Goal: Task Accomplishment & Management: Manage account settings

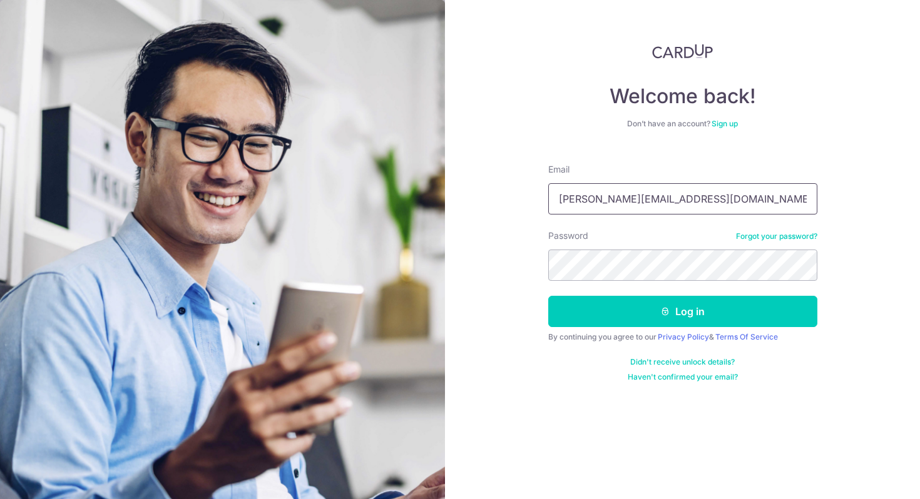
click at [641, 208] on input "[PERSON_NAME][EMAIL_ADDRESS][DOMAIN_NAME]" at bounding box center [682, 198] width 269 height 31
type input "[EMAIL_ADDRESS][DOMAIN_NAME]"
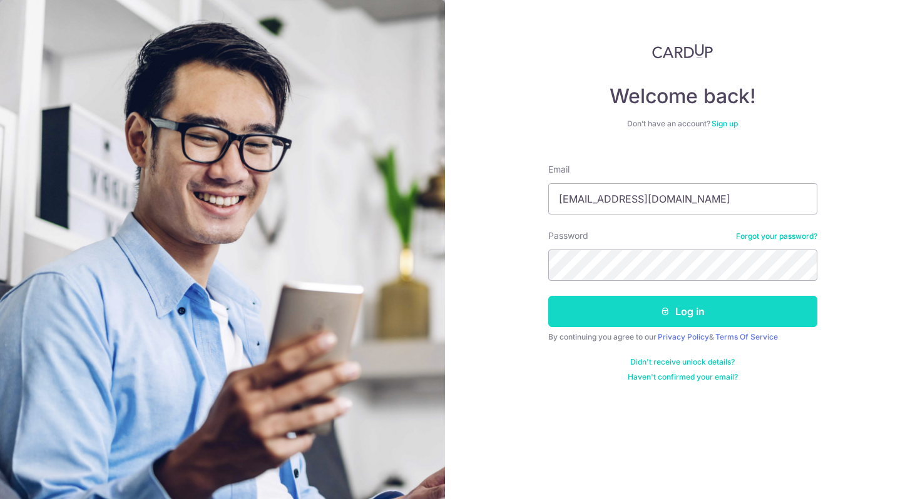
click at [642, 313] on button "Log in" at bounding box center [682, 311] width 269 height 31
